Goal: Information Seeking & Learning: Check status

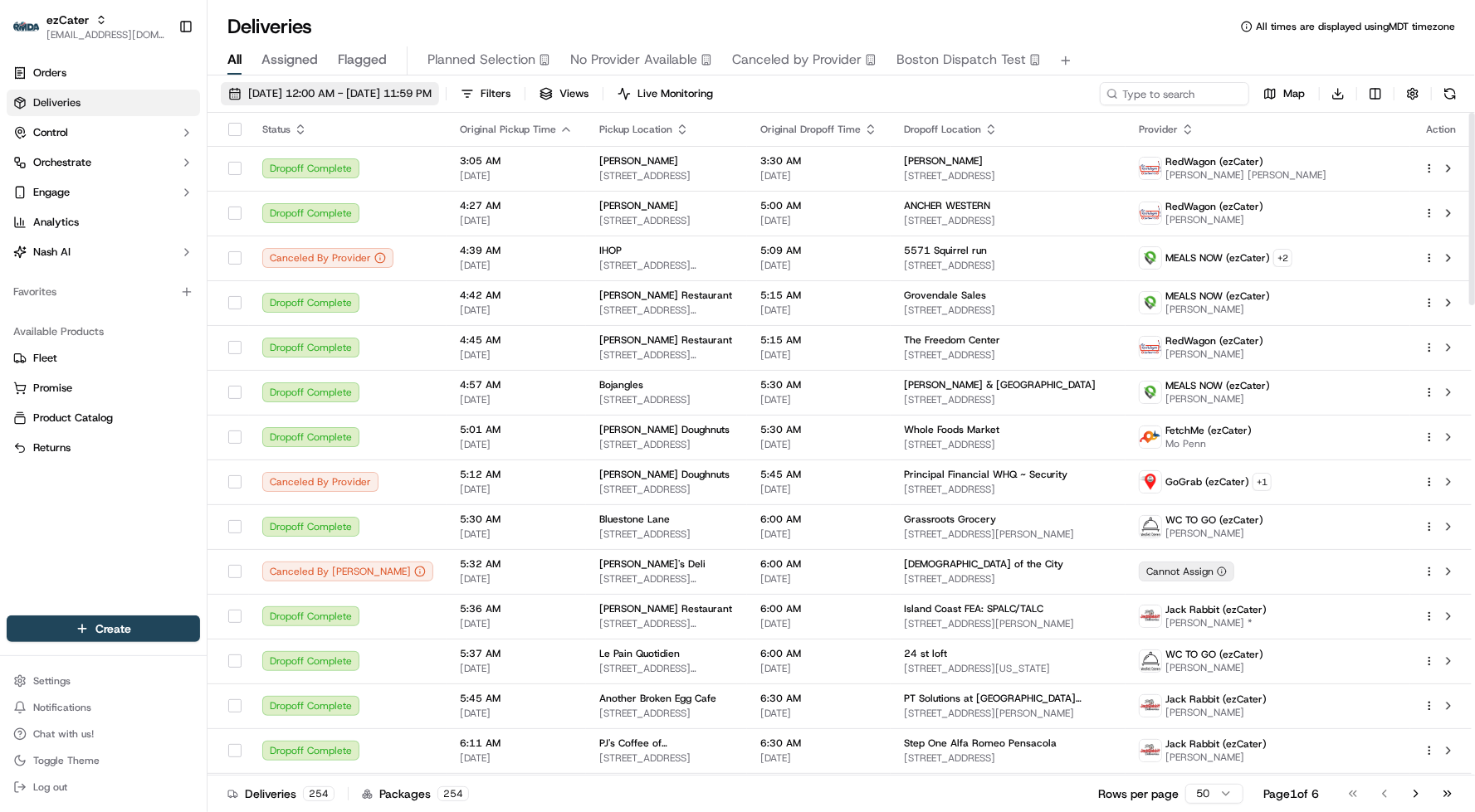
click at [432, 91] on span "[DATE] 12:00 AM - [DATE] 11:59 PM" at bounding box center [340, 93] width 184 height 15
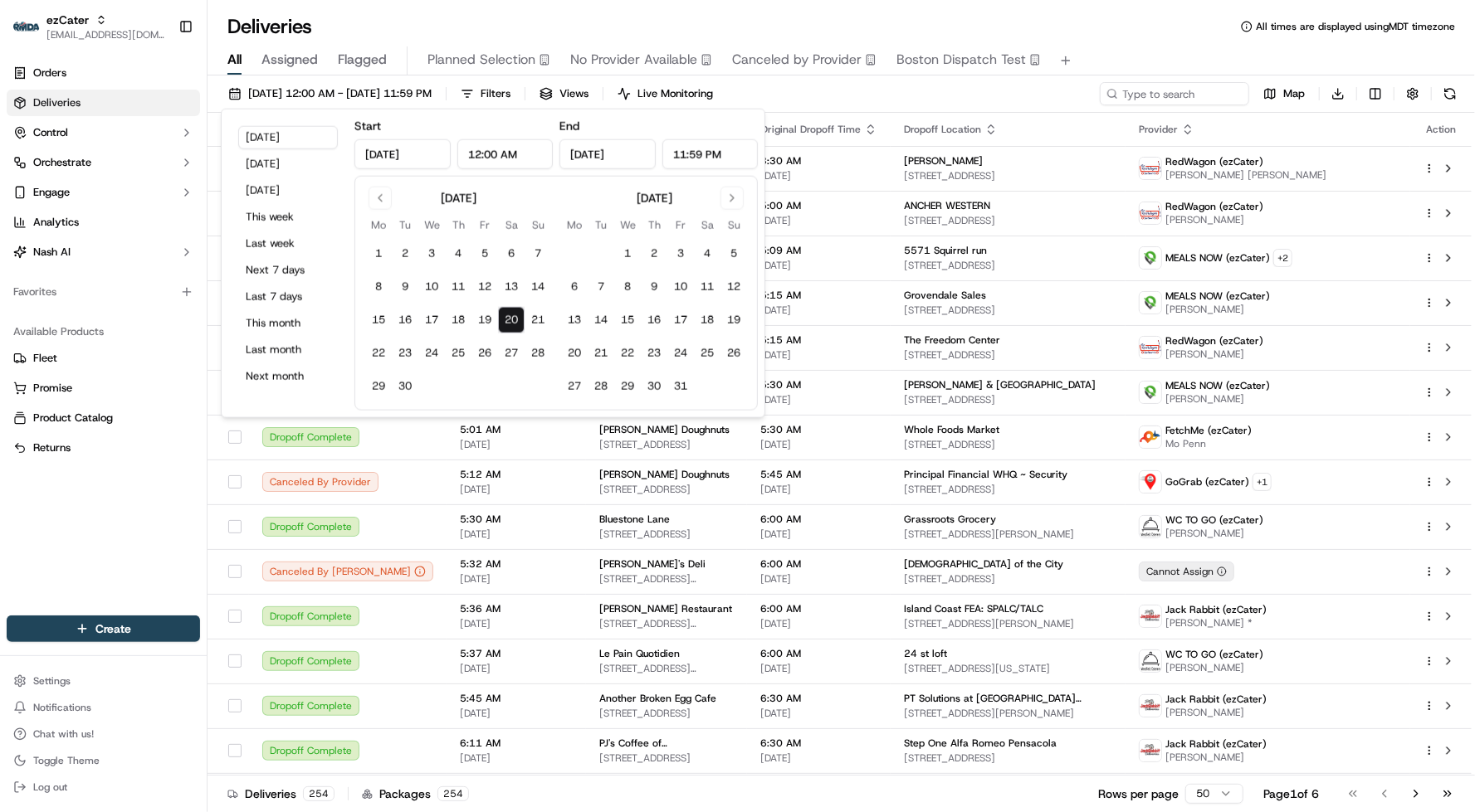
click at [586, 142] on input "[DATE]" at bounding box center [607, 154] width 96 height 30
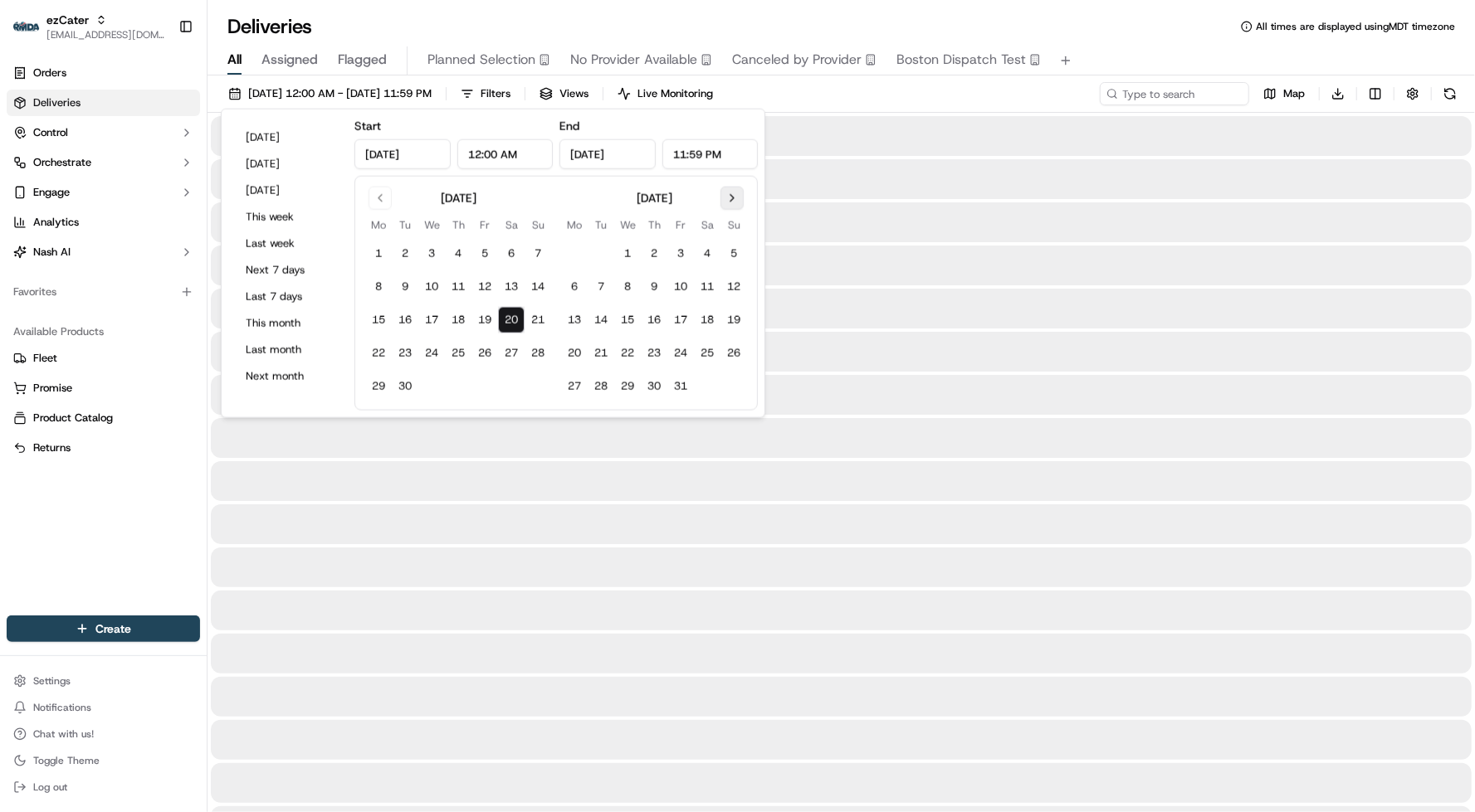
click at [721, 204] on button "Go to next month" at bounding box center [732, 199] width 23 height 23
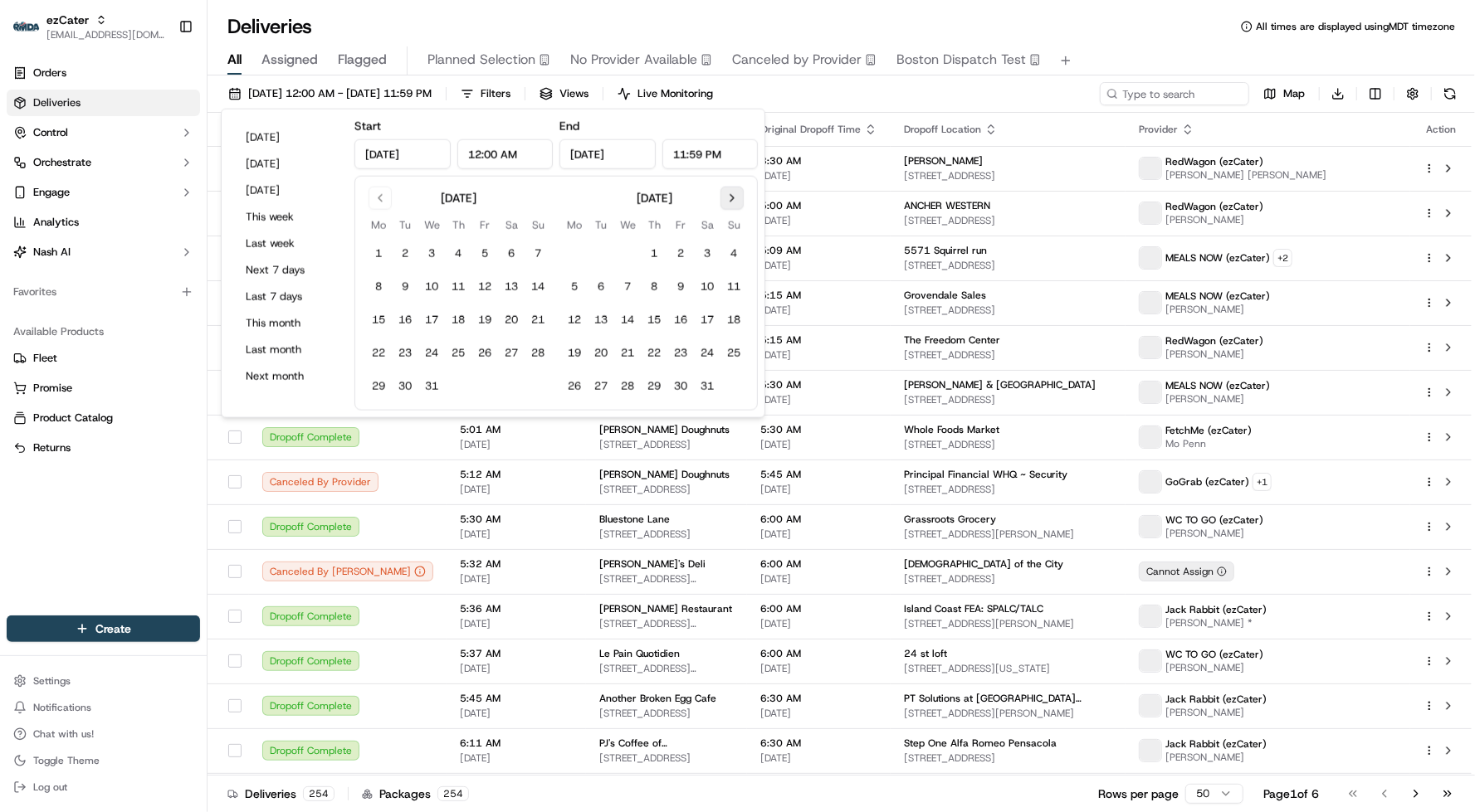
click at [721, 204] on button "Go to next month" at bounding box center [732, 199] width 23 height 23
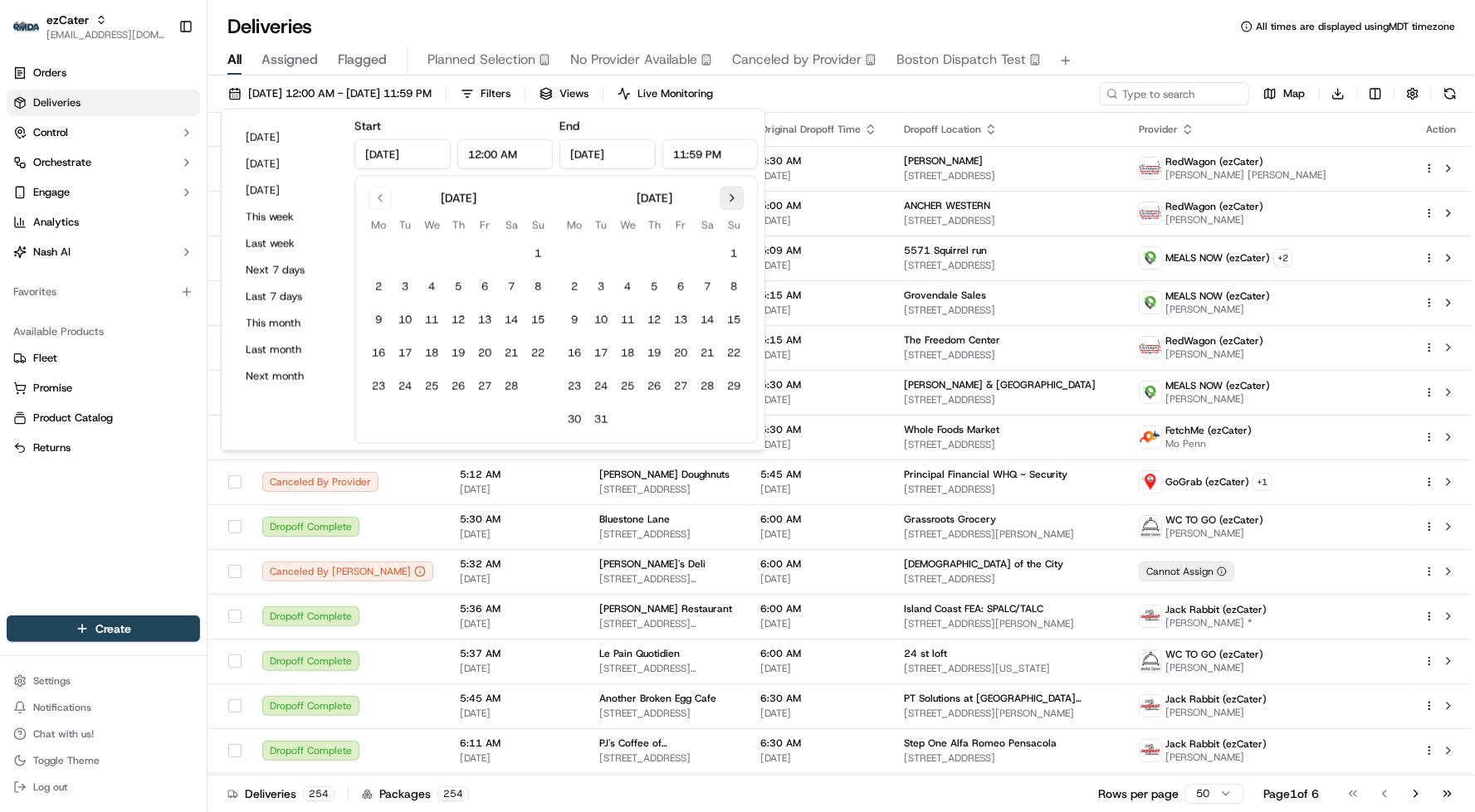
click at [721, 204] on button "Go to next month" at bounding box center [732, 199] width 23 height 23
click at [654, 388] on button "30" at bounding box center [654, 386] width 27 height 27
type input "[DATE]"
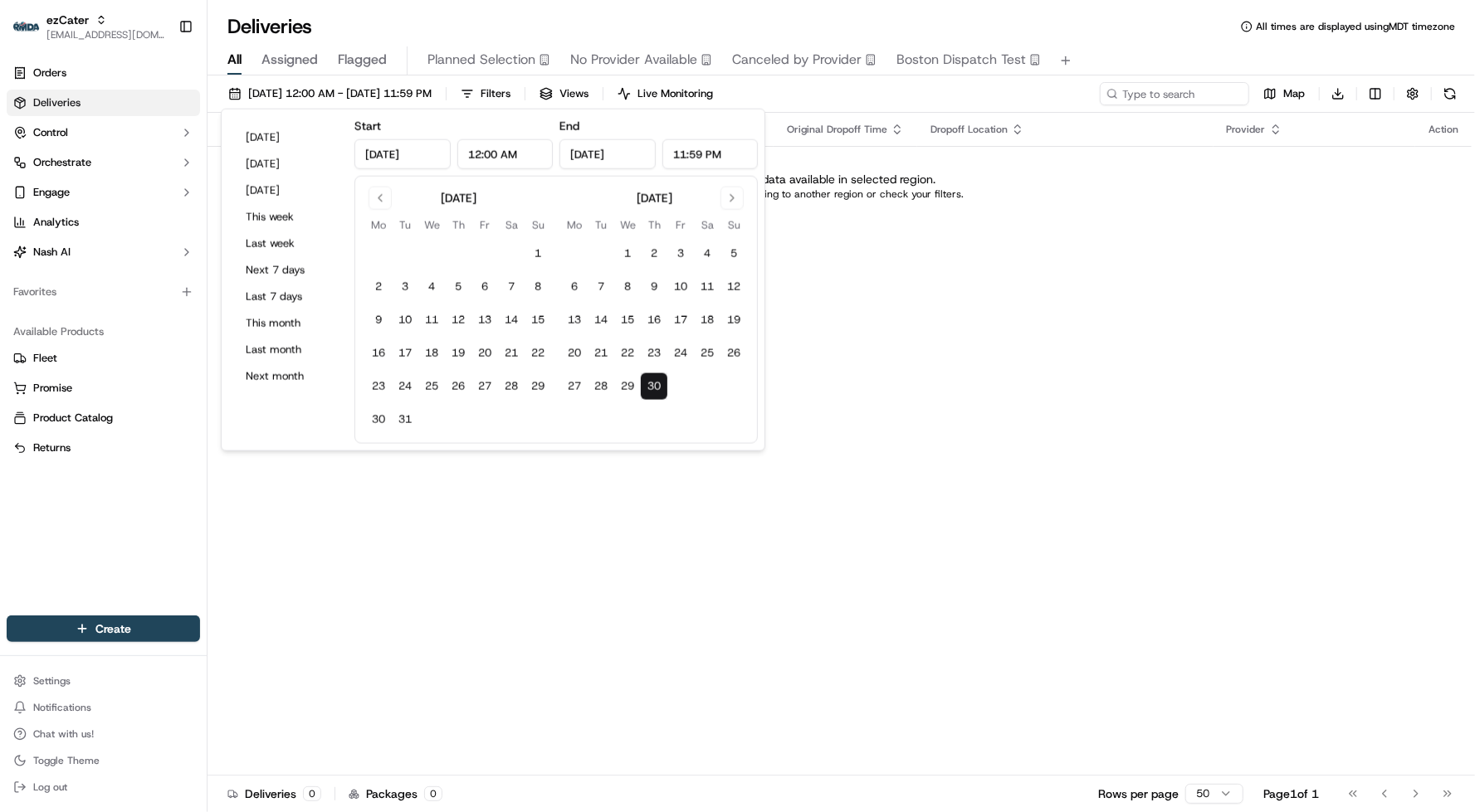
click at [414, 167] on input "[DATE]" at bounding box center [402, 154] width 96 height 30
click at [368, 188] on button "Go to previous month" at bounding box center [380, 199] width 23 height 23
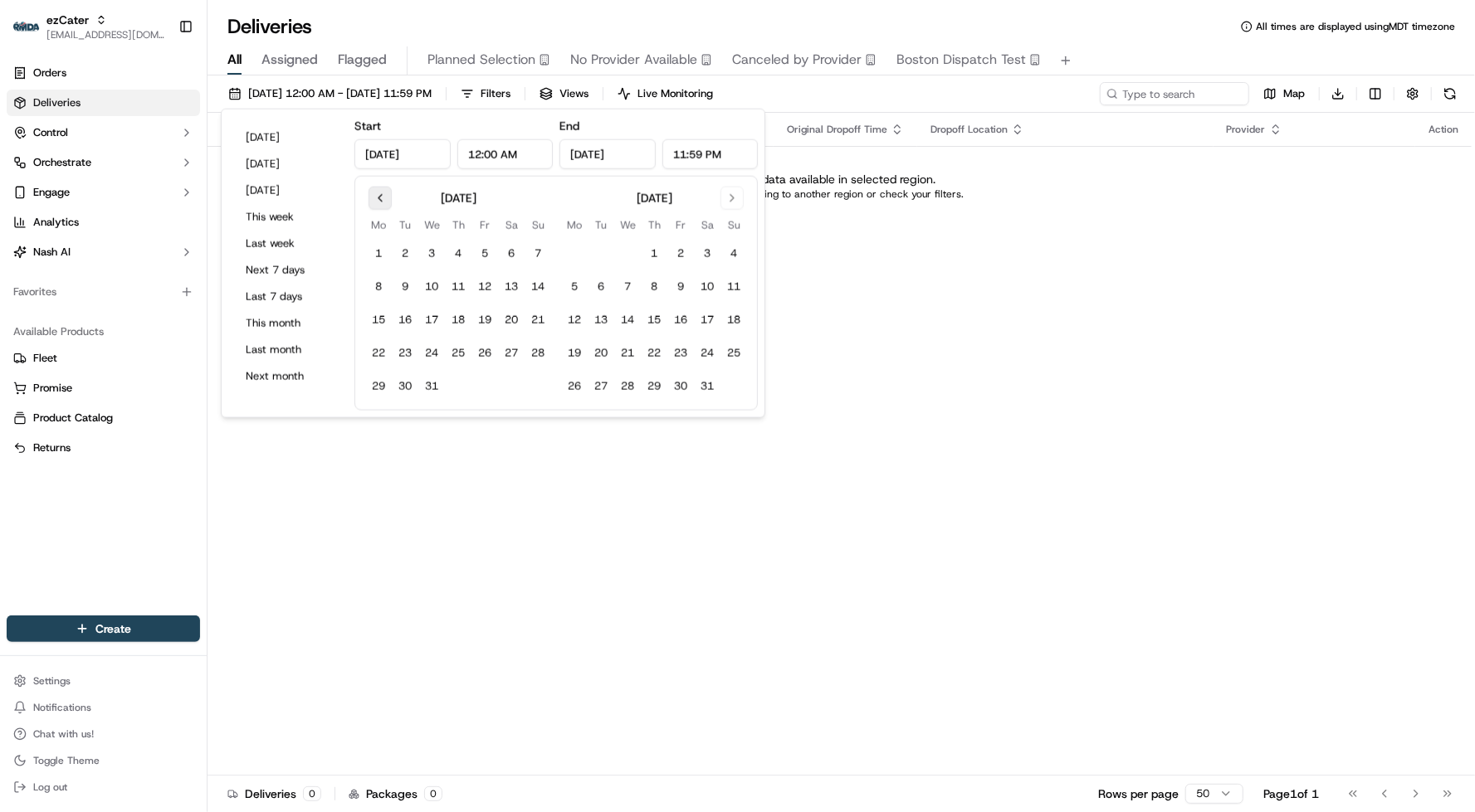
click at [368, 188] on button "Go to previous month" at bounding box center [380, 199] width 23 height 23
click at [510, 331] on button "20" at bounding box center [512, 320] width 27 height 27
type input "[DATE]"
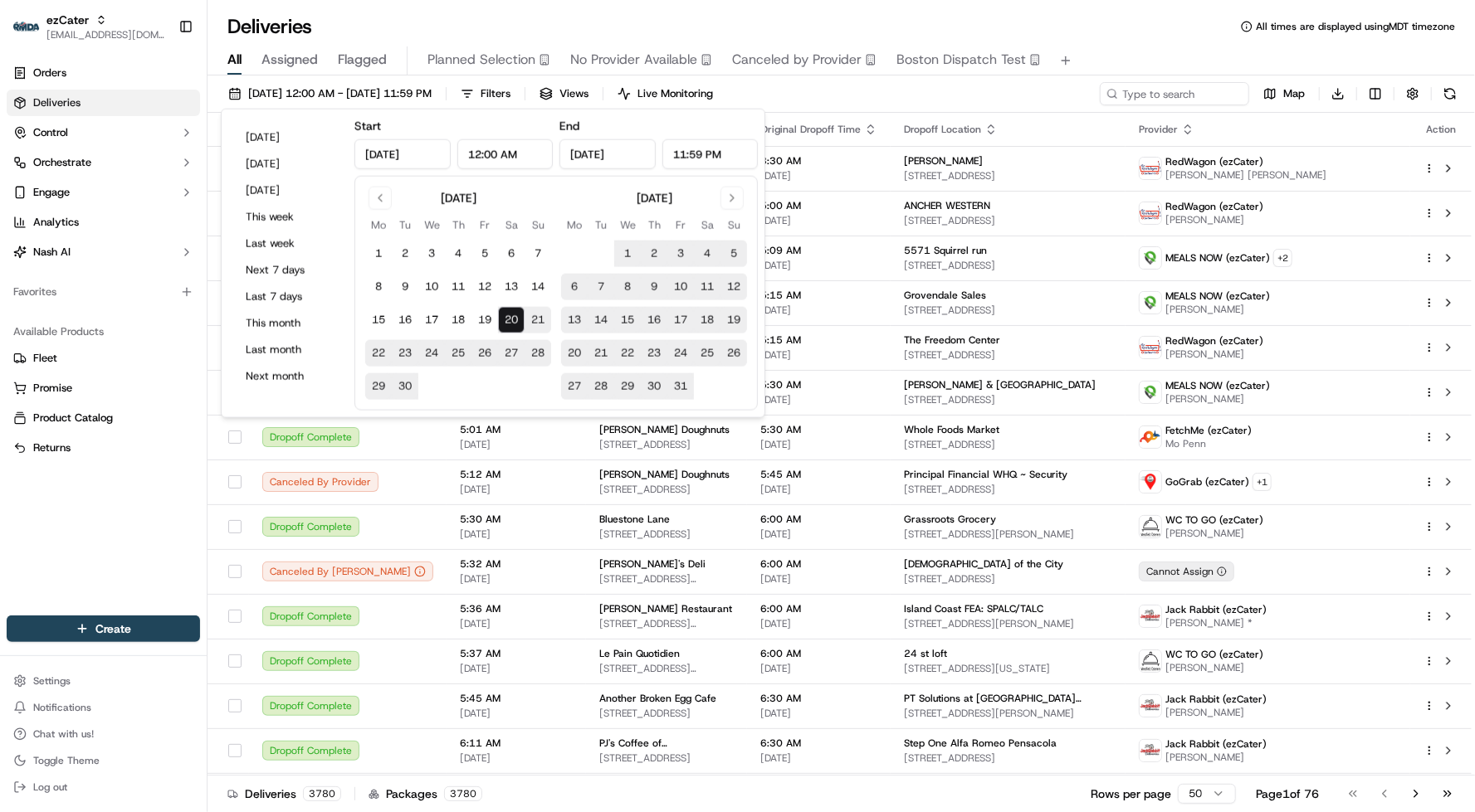
click at [847, 89] on div "[DATE] 12:00 AM - [DATE] 11:59 PM Filters Views Live Monitoring Map Download" at bounding box center [841, 97] width 1267 height 31
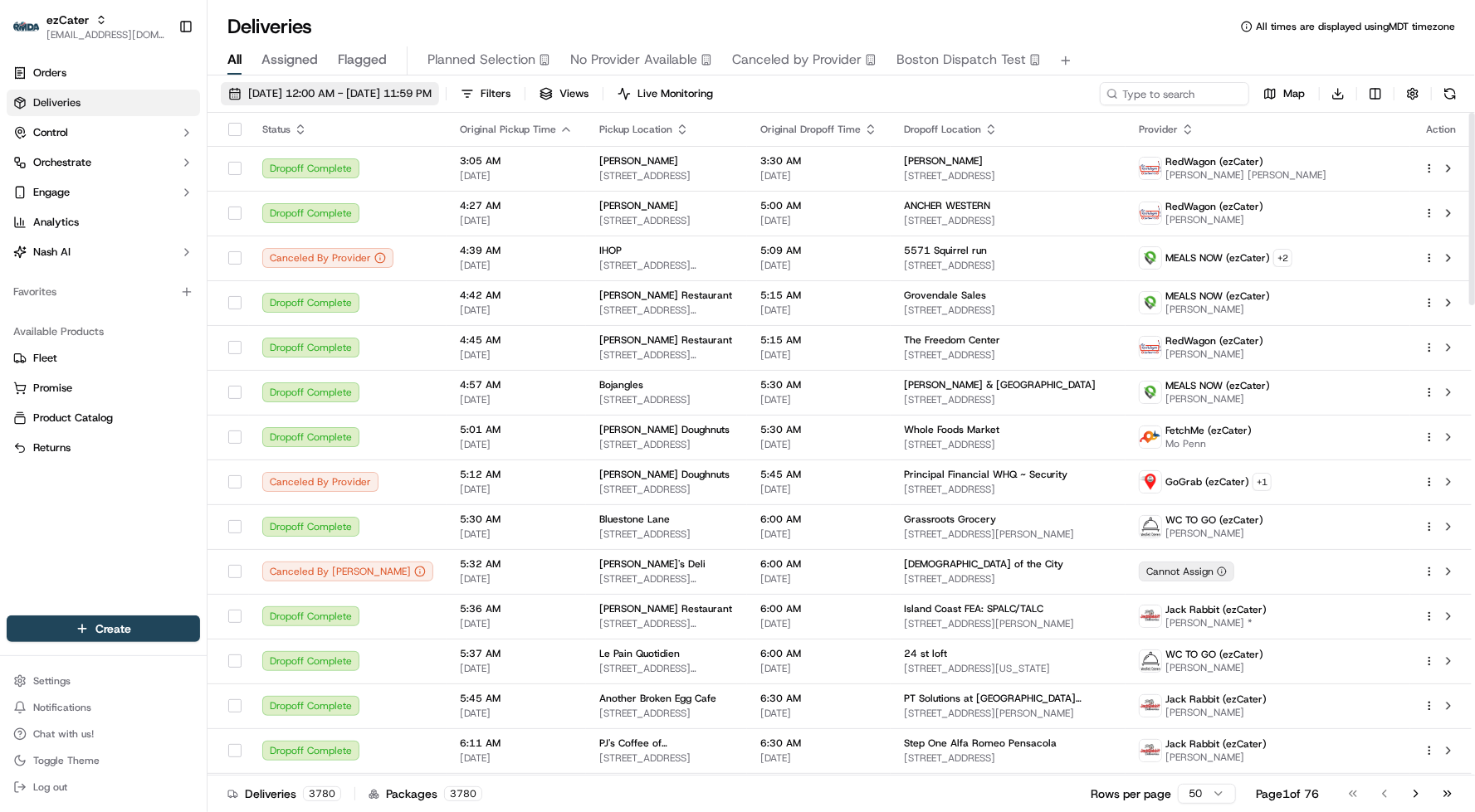
click at [314, 94] on span "[DATE] 12:00 AM - [DATE] 11:59 PM" at bounding box center [340, 93] width 184 height 15
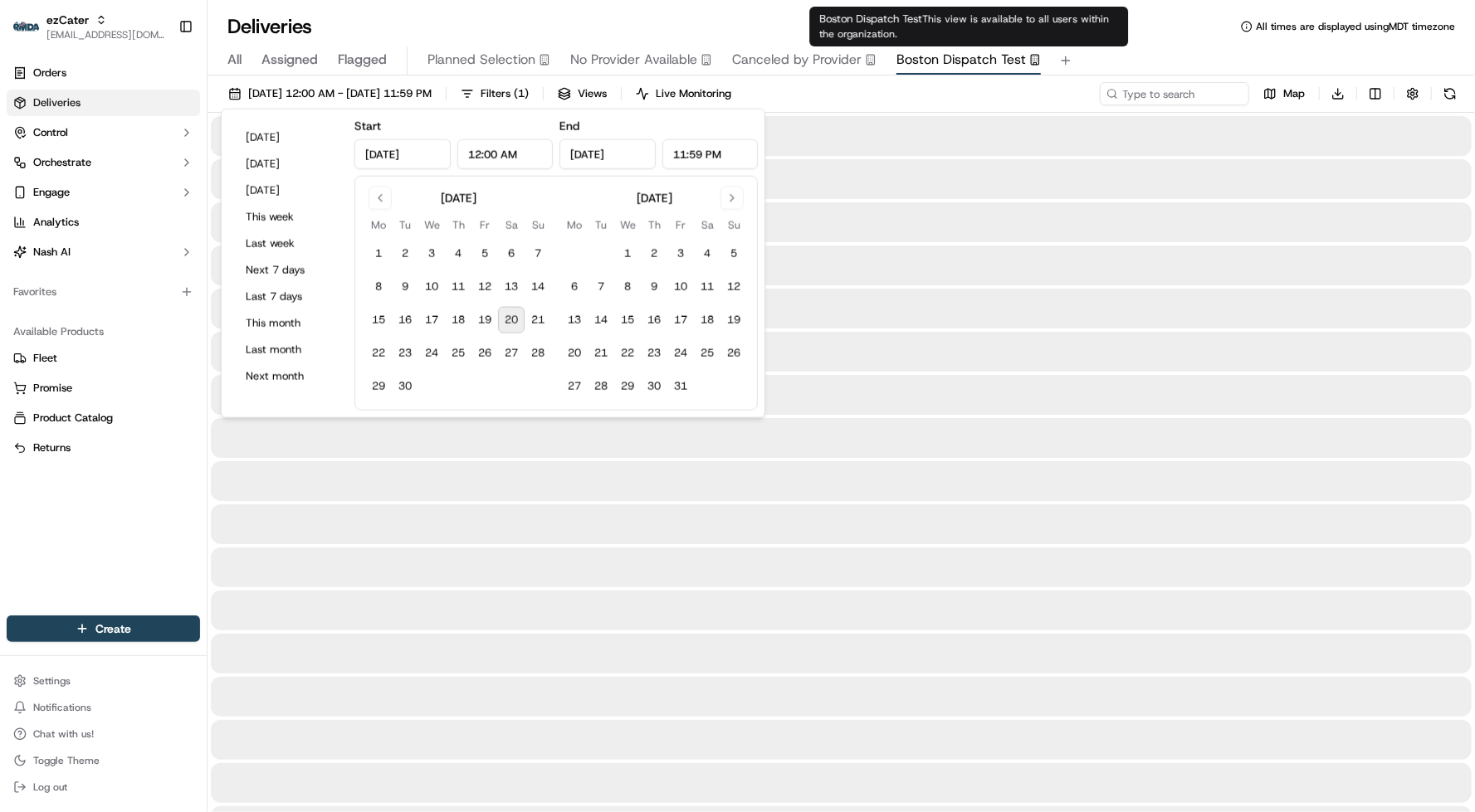
type input "[DATE]"
click at [1095, 37] on div "Boston Dispatch Test This view is available to all users within the organizatio…" at bounding box center [968, 27] width 319 height 40
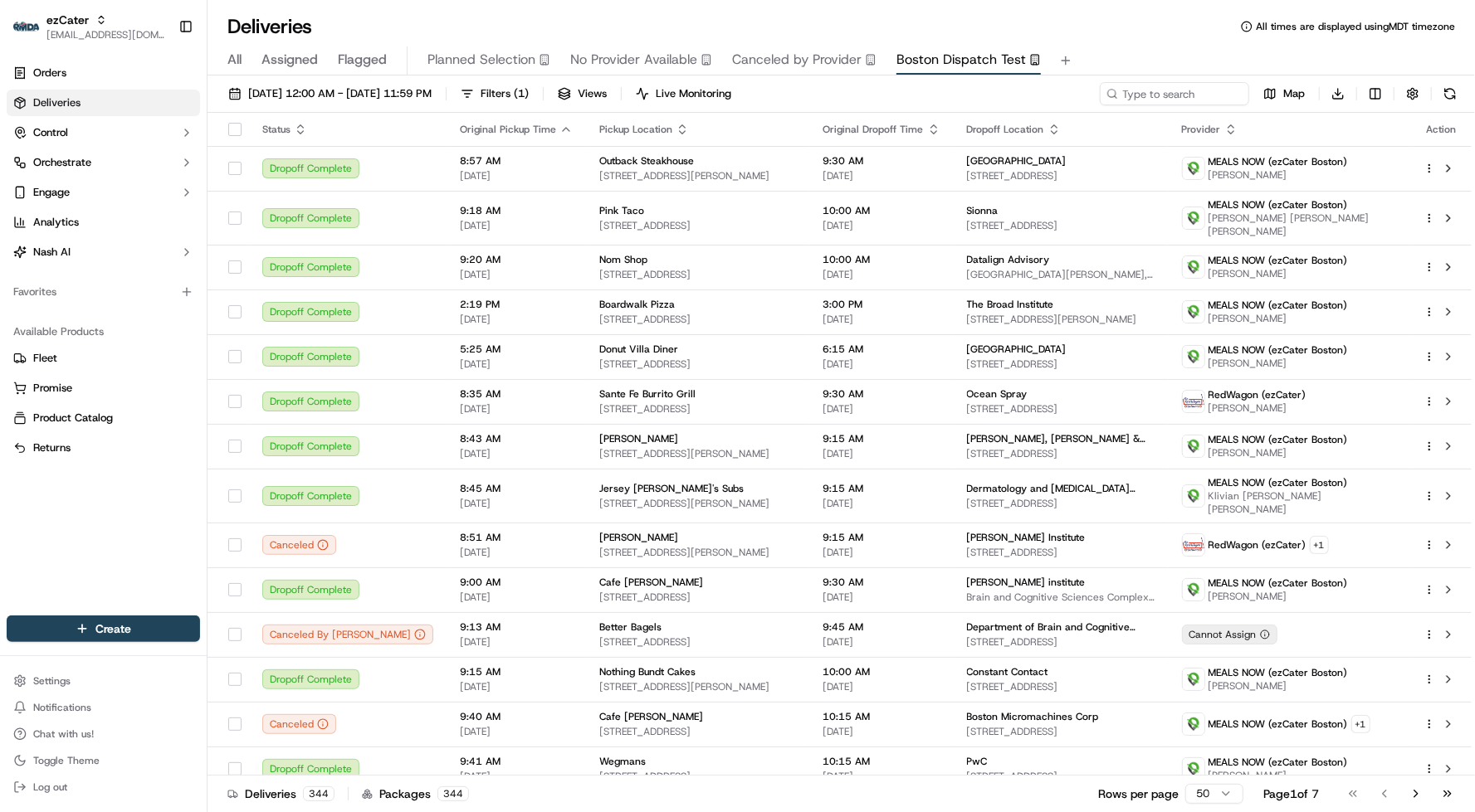
click at [305, 52] on span "Assigned" at bounding box center [290, 60] width 57 height 20
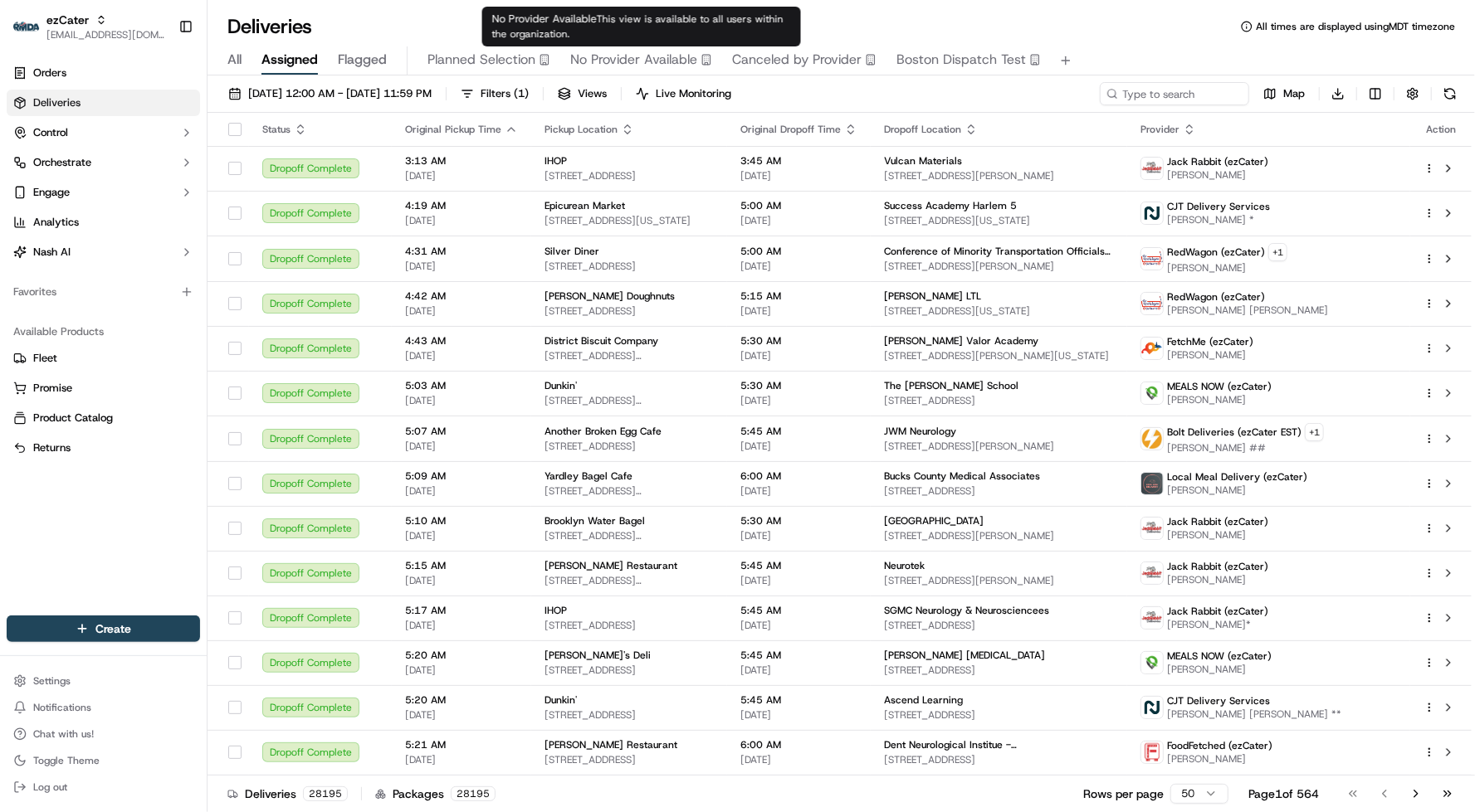
click at [581, 64] on span "No Provider Available" at bounding box center [634, 60] width 127 height 20
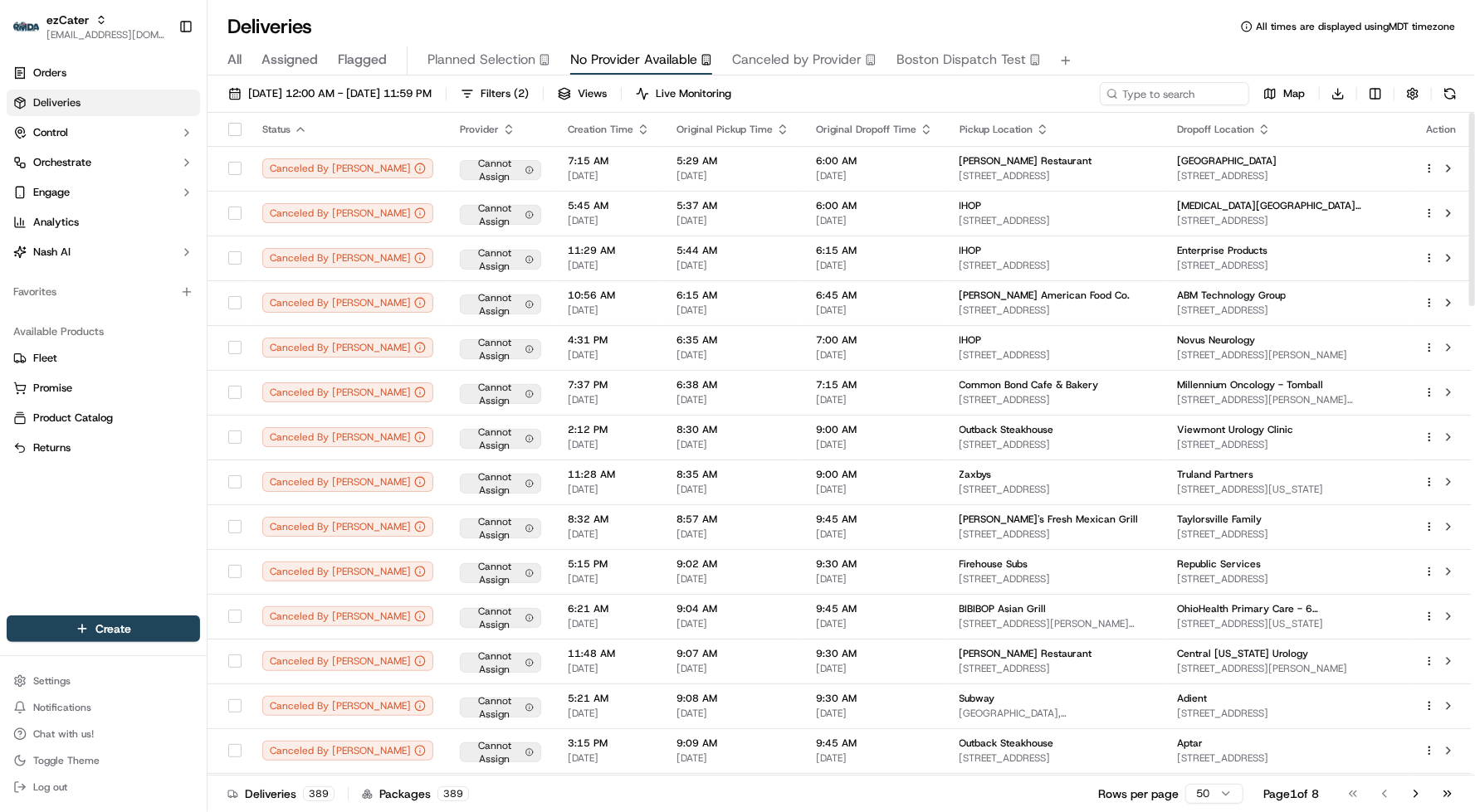
click at [640, 127] on icon "button" at bounding box center [643, 125] width 6 height 3
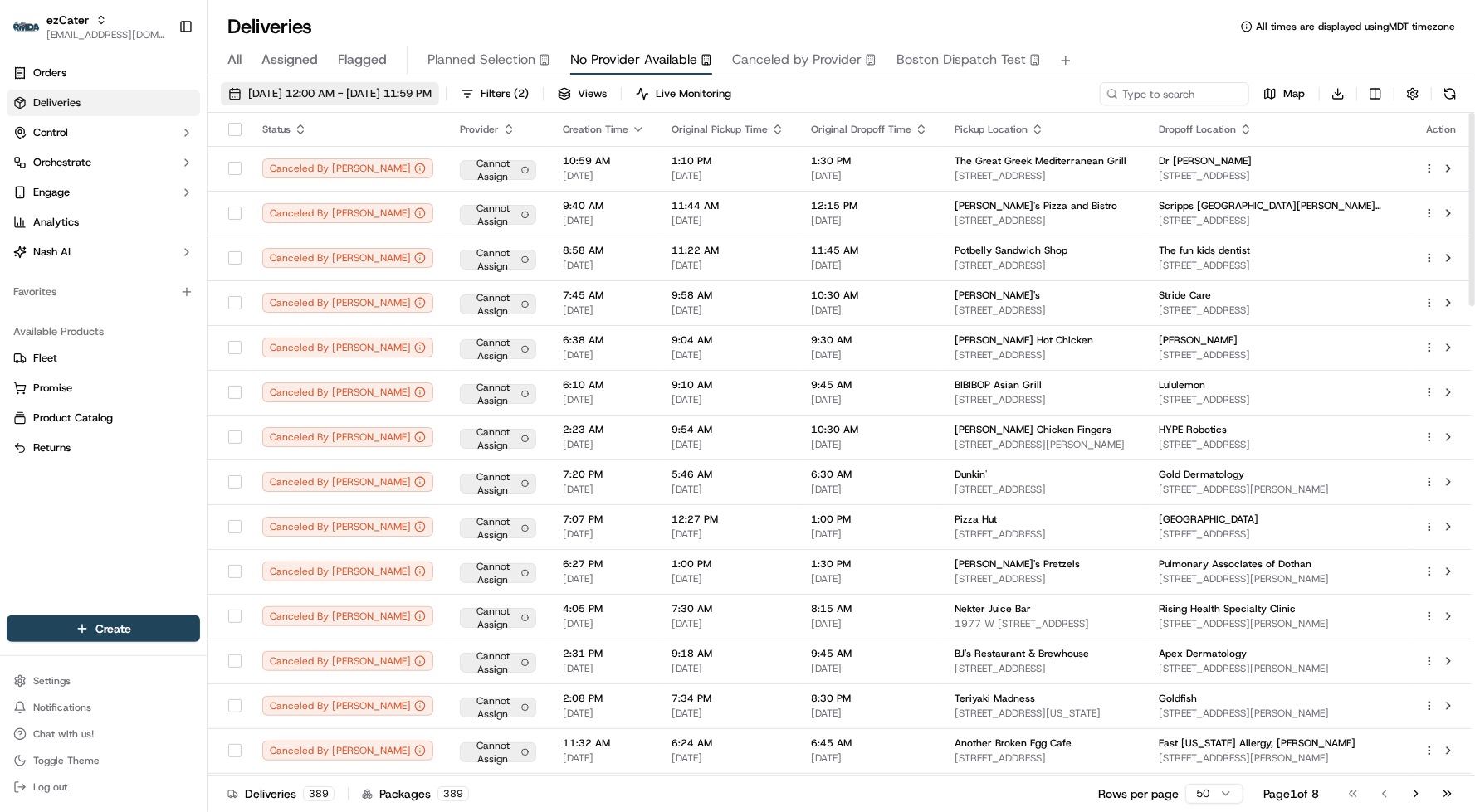
click at [432, 94] on span "[DATE] 12:00 AM - [DATE] 11:59 PM" at bounding box center [340, 93] width 184 height 15
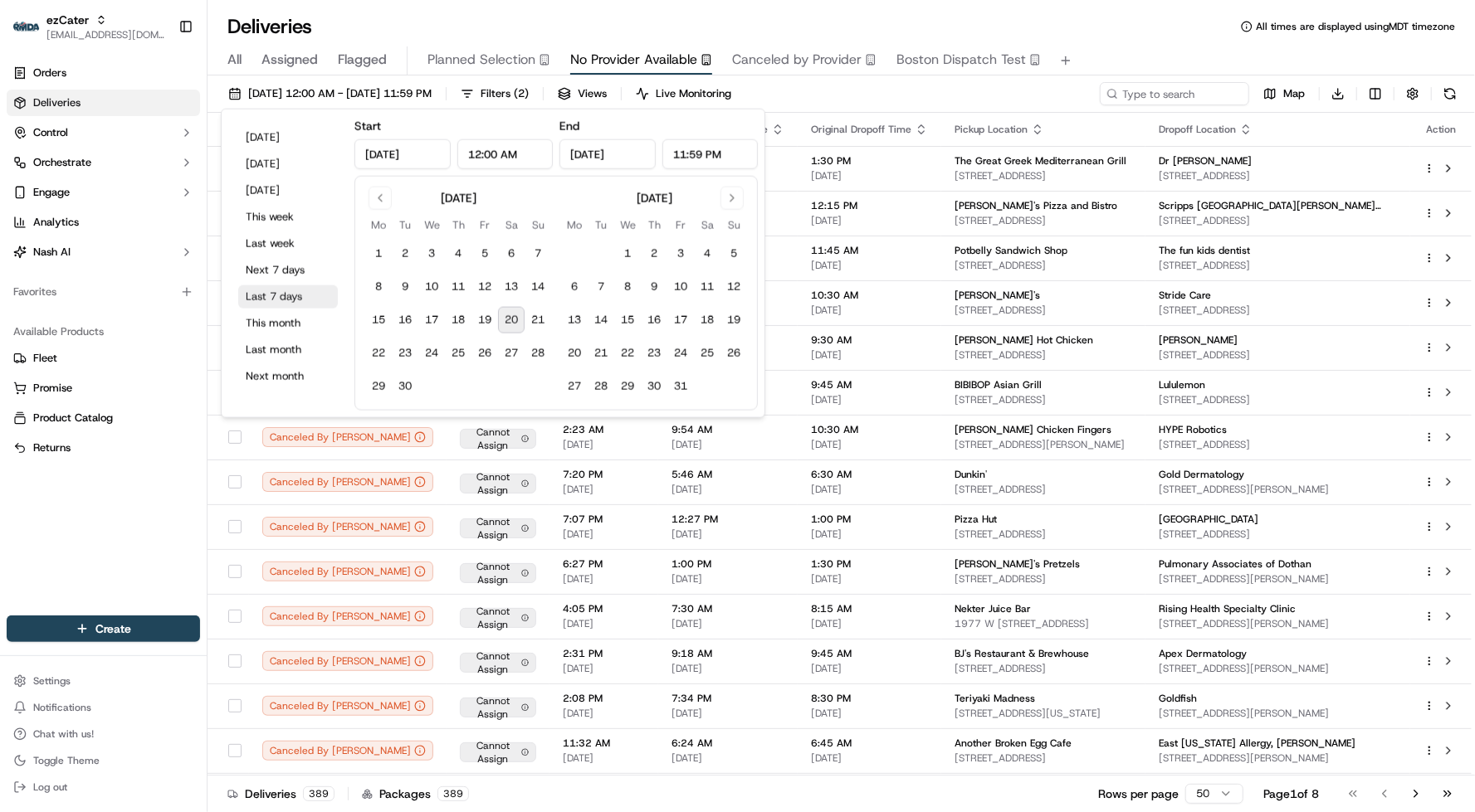
click at [286, 300] on button "Last 7 days" at bounding box center [287, 297] width 99 height 23
type input "[DATE]"
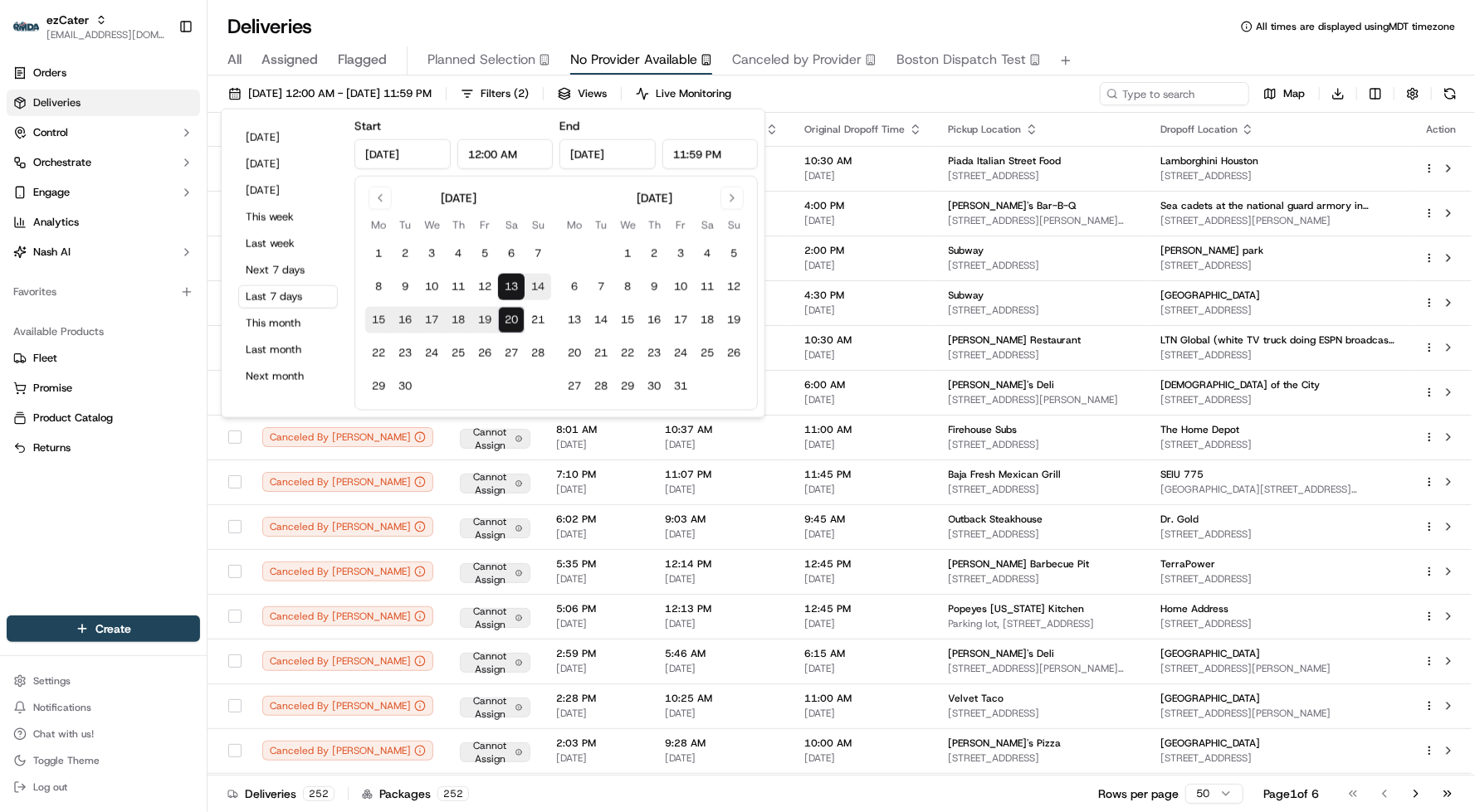
click at [548, 17] on div "Deliveries All times are displayed using MDT timezone" at bounding box center [841, 27] width 1267 height 27
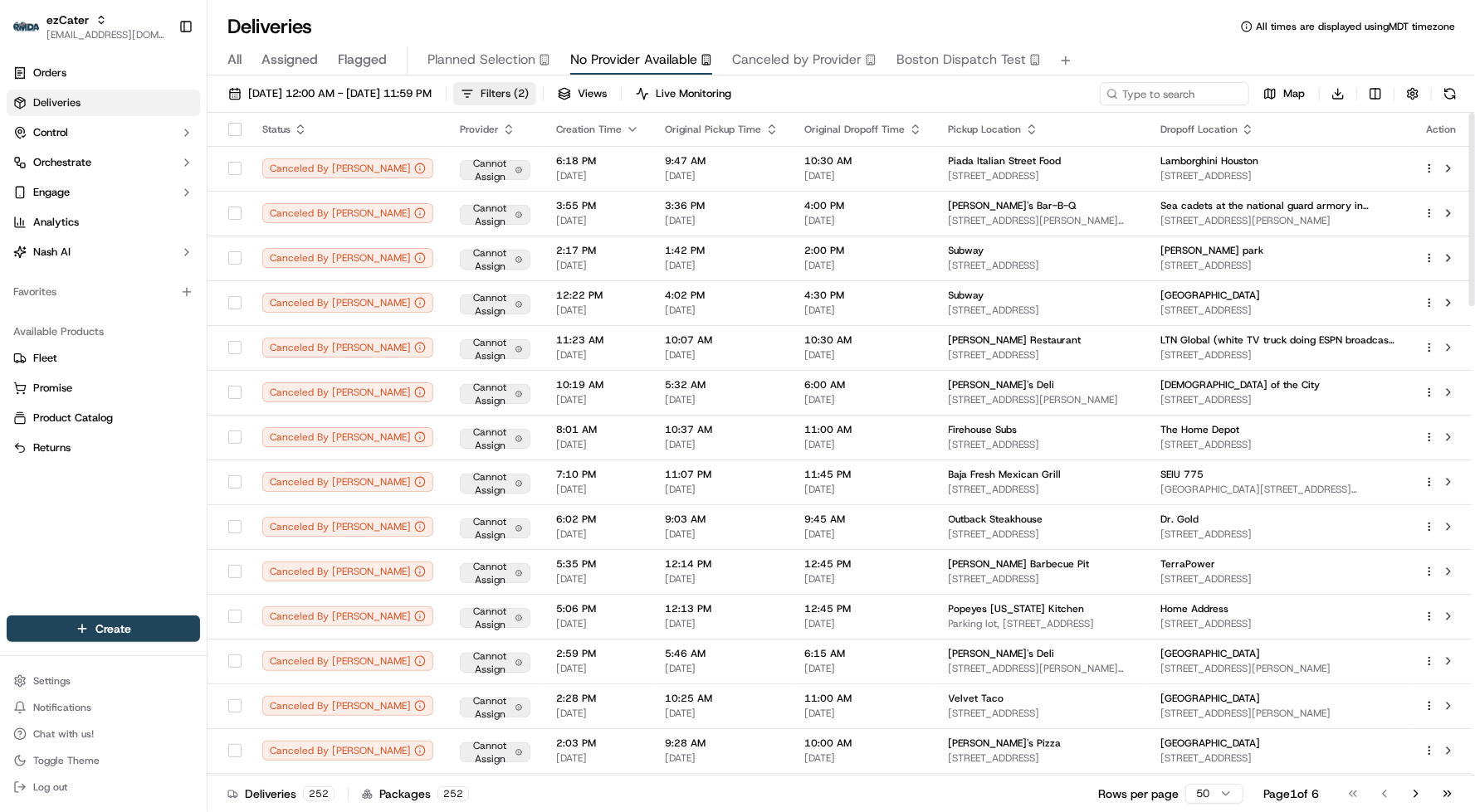
click at [528, 86] on span "Filters ( 2 )" at bounding box center [505, 93] width 48 height 15
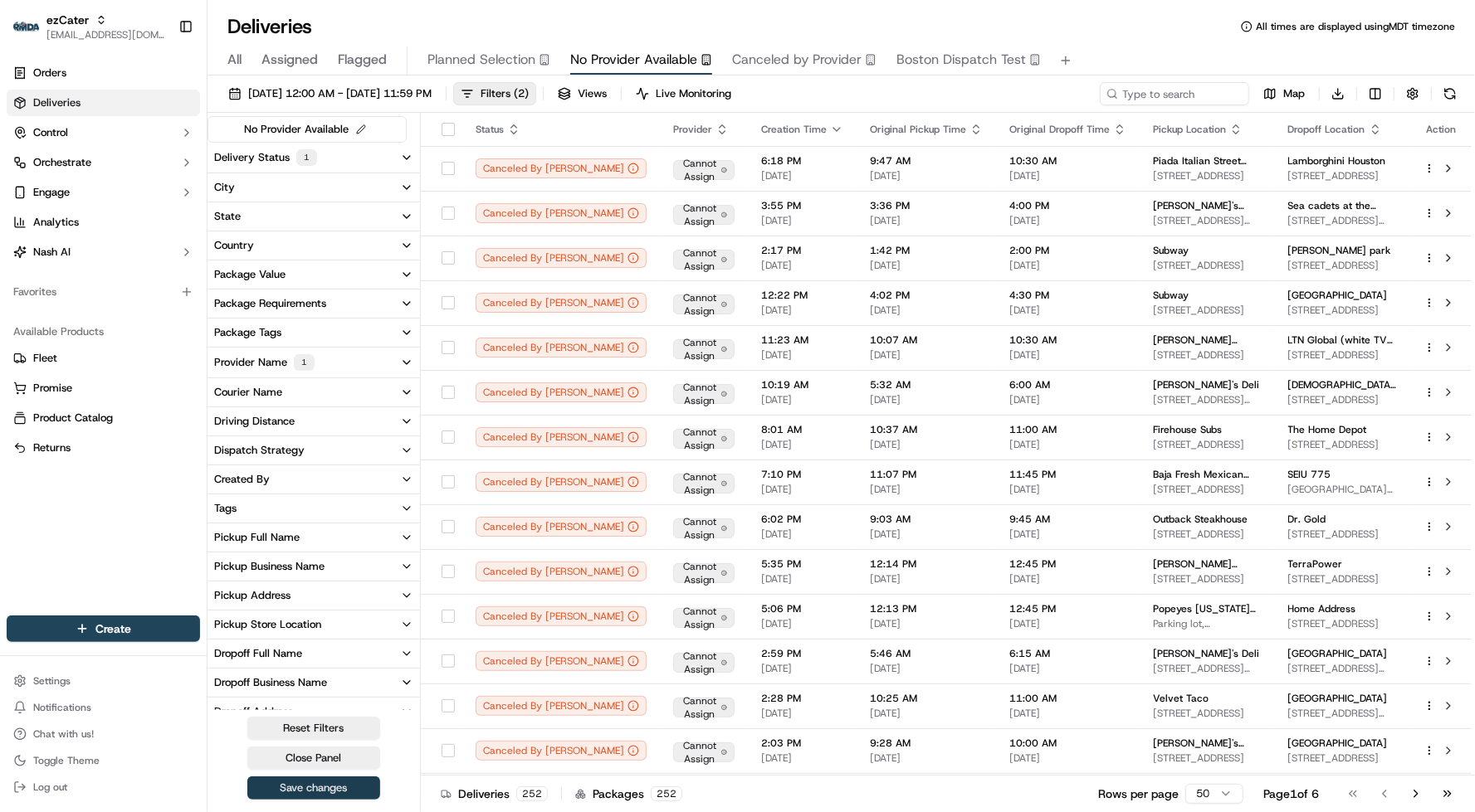
click at [343, 779] on button "Save changes" at bounding box center [313, 789] width 133 height 23
click at [320, 754] on button "Close Panel" at bounding box center [313, 759] width 133 height 23
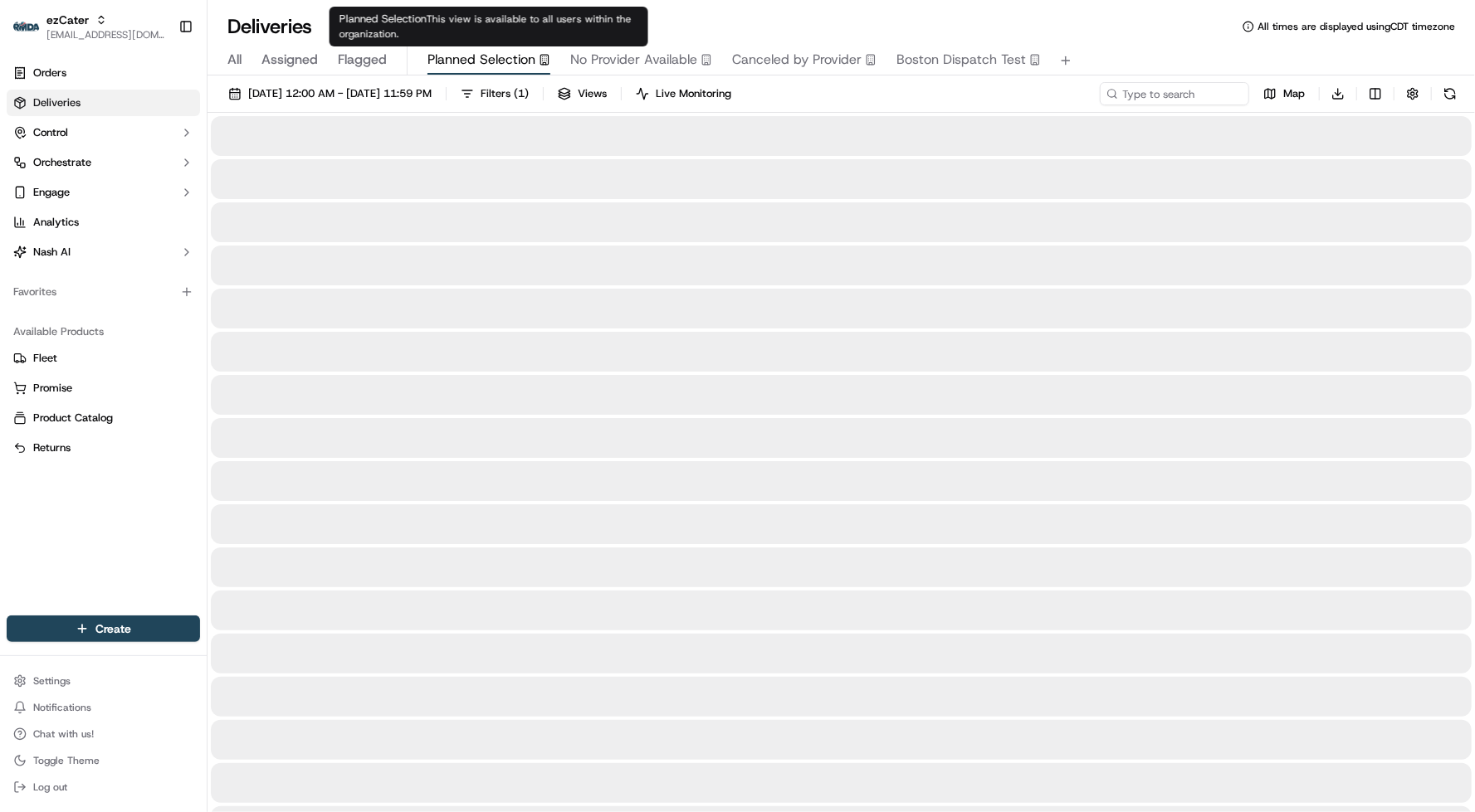
click at [484, 52] on span "Planned Selection" at bounding box center [481, 60] width 108 height 20
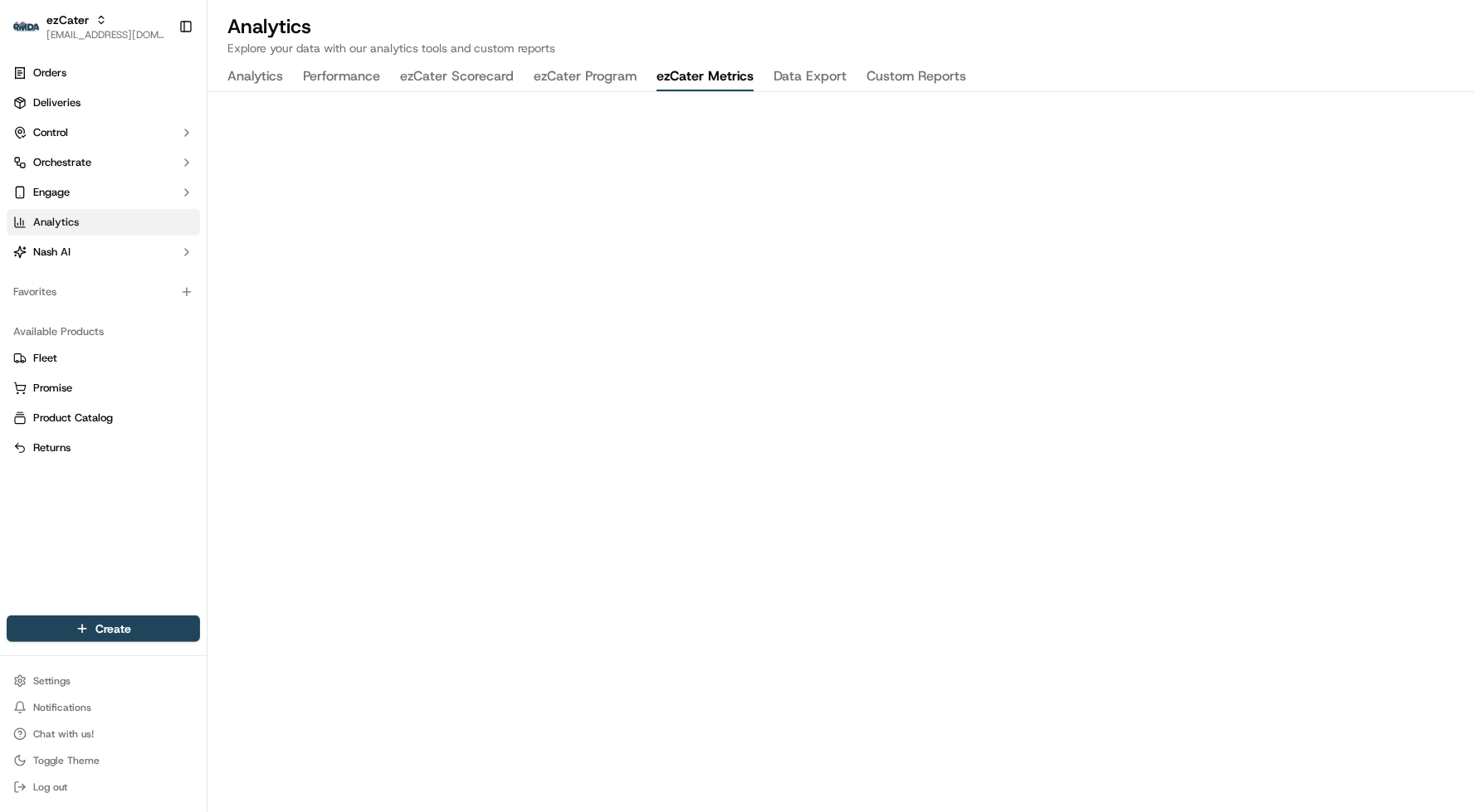
click at [699, 84] on button "ezCater Metrics" at bounding box center [705, 78] width 97 height 28
click at [1063, 18] on h2 "Analytics" at bounding box center [841, 27] width 1228 height 27
